Goal: Obtain resource: Obtain resource

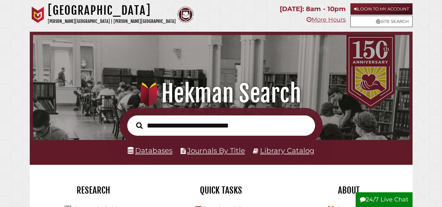
click at [185, 132] on input "text" at bounding box center [221, 125] width 188 height 21
type input "**********"
click at [133, 120] on button "Search" at bounding box center [139, 125] width 13 height 10
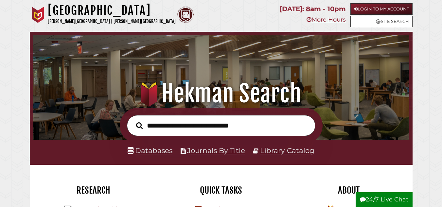
scroll to position [124, 373]
click at [223, 13] on div "Hekman Library Calvin University | Calvin Theological Seminary" at bounding box center [152, 15] width 245 height 25
click at [161, 152] on link "Databases" at bounding box center [149, 150] width 45 height 8
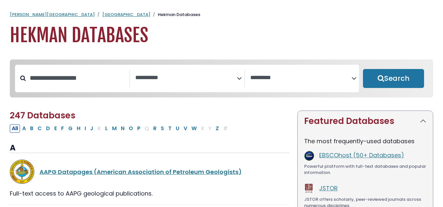
select select "Database Subject Filter"
select select "Database Vendors Filter"
click at [66, 79] on input "Search database by title or keyword" at bounding box center [78, 78] width 104 height 11
click at [239, 78] on icon "Search filters" at bounding box center [239, 77] width 5 height 10
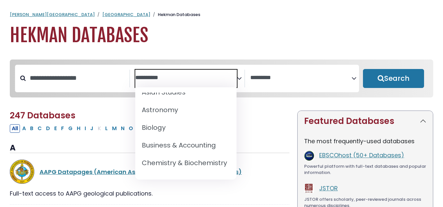
scroll to position [70, 0]
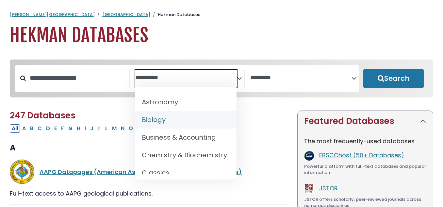
select select "*****"
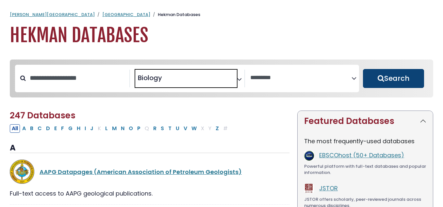
click at [394, 80] on button "Search" at bounding box center [393, 78] width 61 height 19
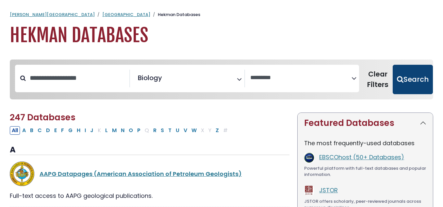
select select "Database Vendors Filter"
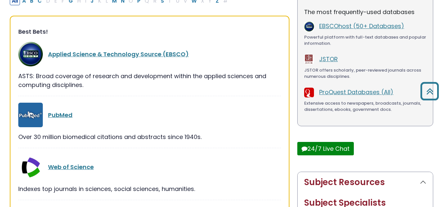
scroll to position [128, 0]
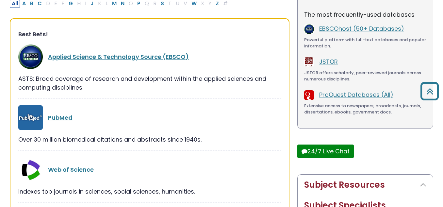
click at [230, 101] on div "Best Bets! Applied Science & Technology Source (EBSCO) ASTS: Broad coverage of …" at bounding box center [150, 142] width 280 height 248
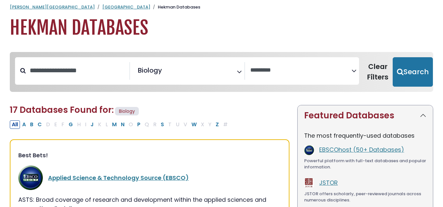
scroll to position [8, 0]
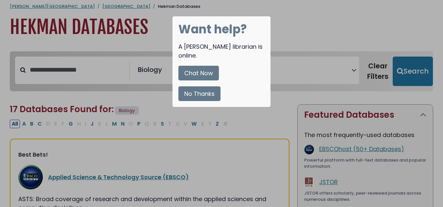
click at [194, 92] on button "No Thanks" at bounding box center [199, 93] width 42 height 15
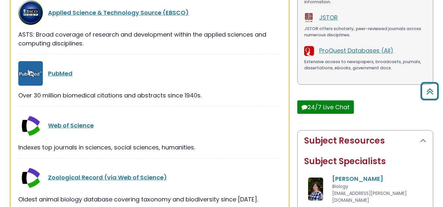
scroll to position [173, 0]
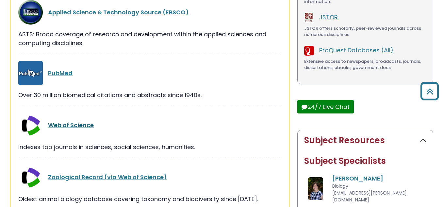
click at [86, 124] on link "Web of Science" at bounding box center [71, 125] width 46 height 8
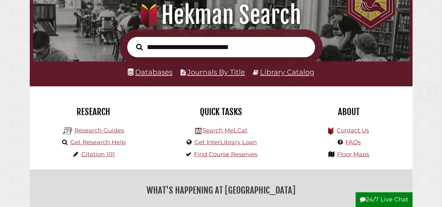
scroll to position [79, 0]
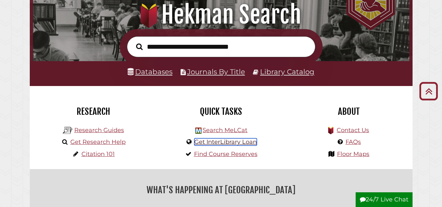
click at [218, 142] on link "Get InterLibrary Loan" at bounding box center [225, 141] width 62 height 7
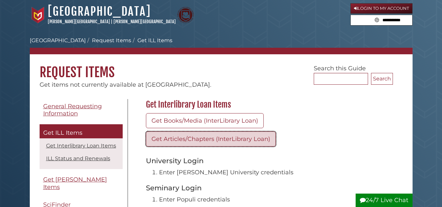
click at [202, 139] on link "Get Articles/Chapters (InterLibrary Loan)" at bounding box center [211, 138] width 130 height 15
